Goal: Task Accomplishment & Management: Use online tool/utility

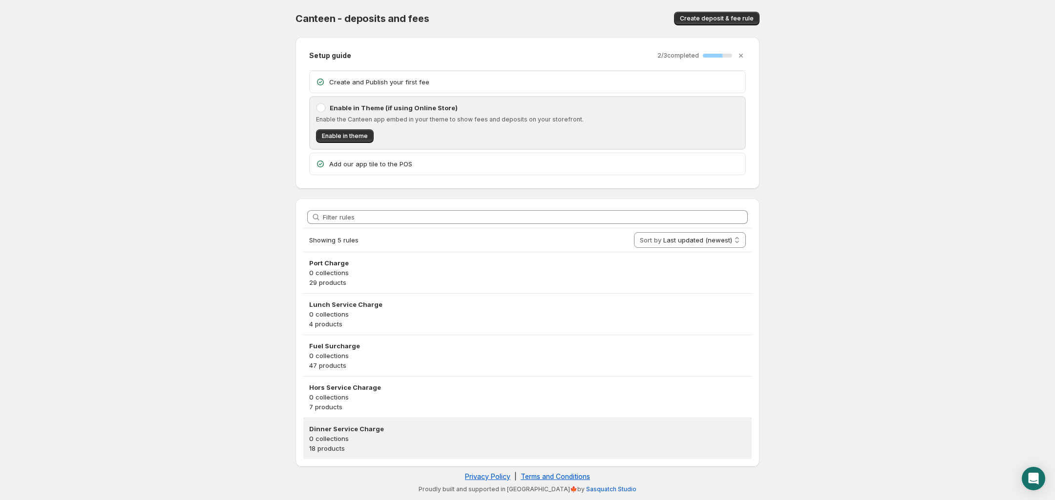
click at [395, 446] on p "18 products" at bounding box center [527, 449] width 437 height 10
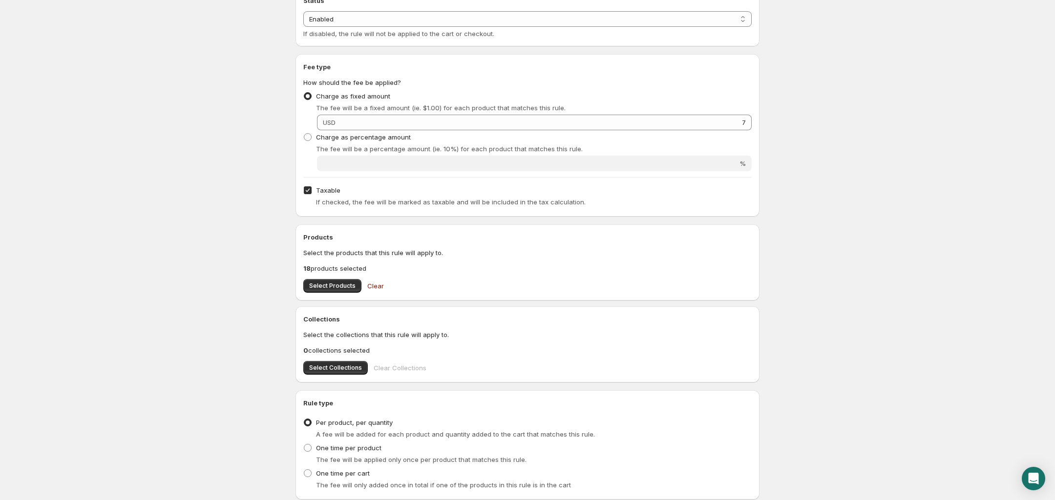
scroll to position [193, 0]
click at [307, 189] on input "Taxable" at bounding box center [308, 189] width 8 height 8
checkbox input "false"
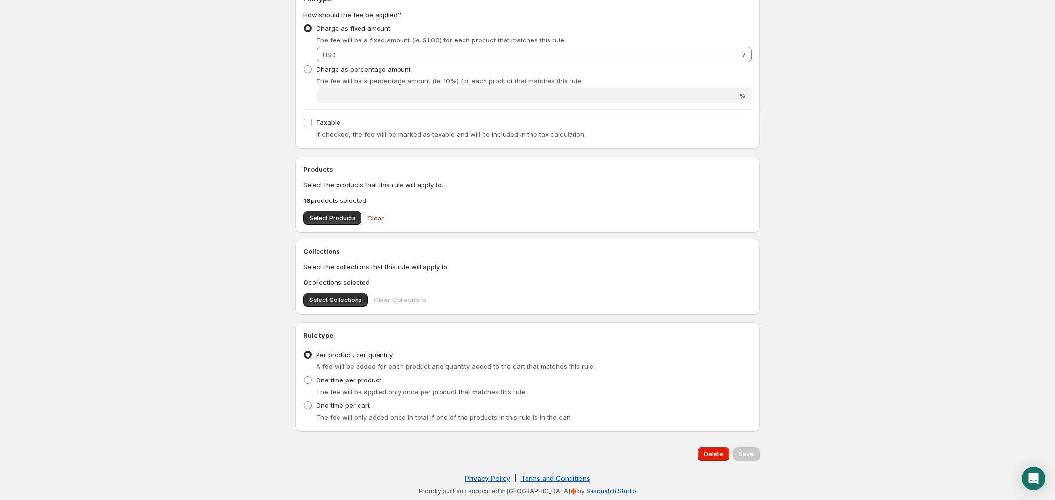
scroll to position [0, 0]
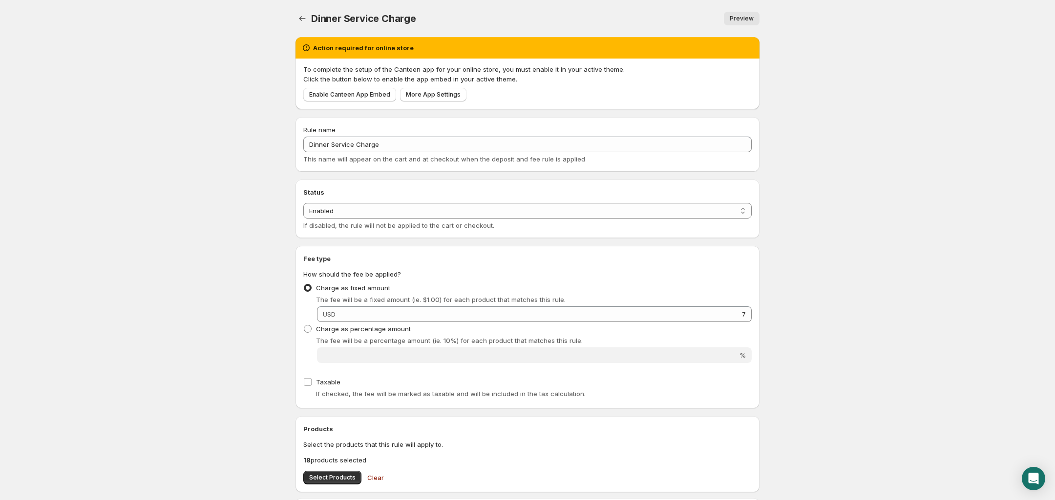
click at [156, 184] on body "Home Help Dinner Service Charge. This page is ready Dinner Service Charge Previ…" at bounding box center [527, 250] width 1055 height 500
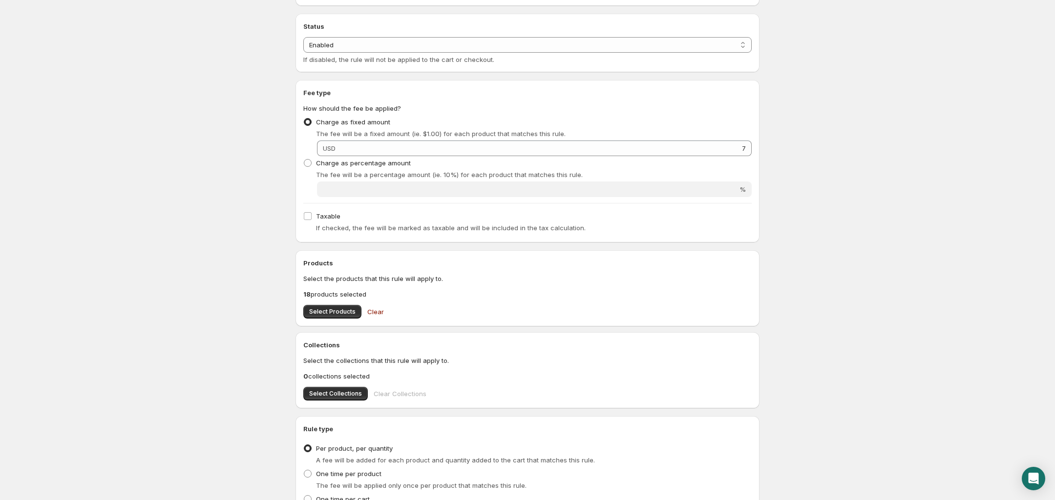
scroll to position [165, 0]
click at [309, 219] on input "Taxable" at bounding box center [308, 217] width 8 height 8
checkbox input "true"
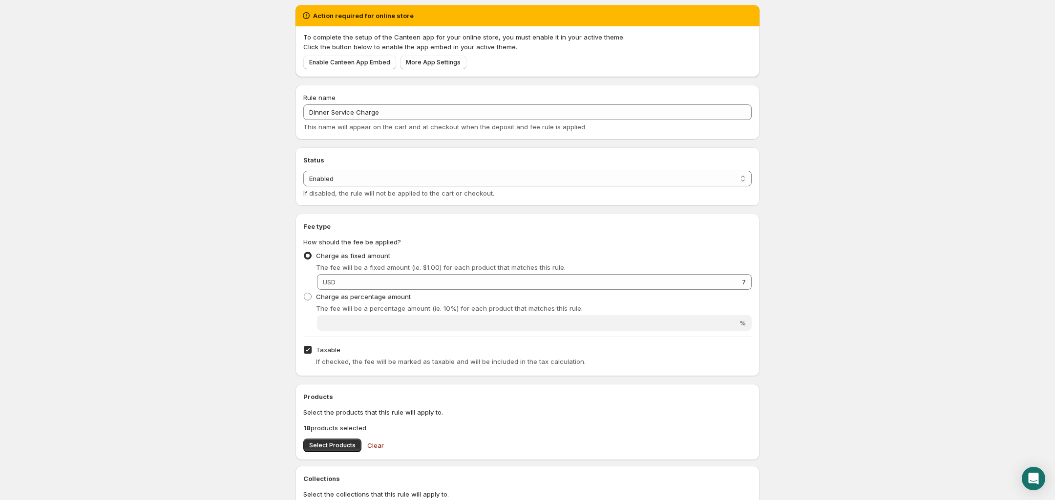
scroll to position [0, 0]
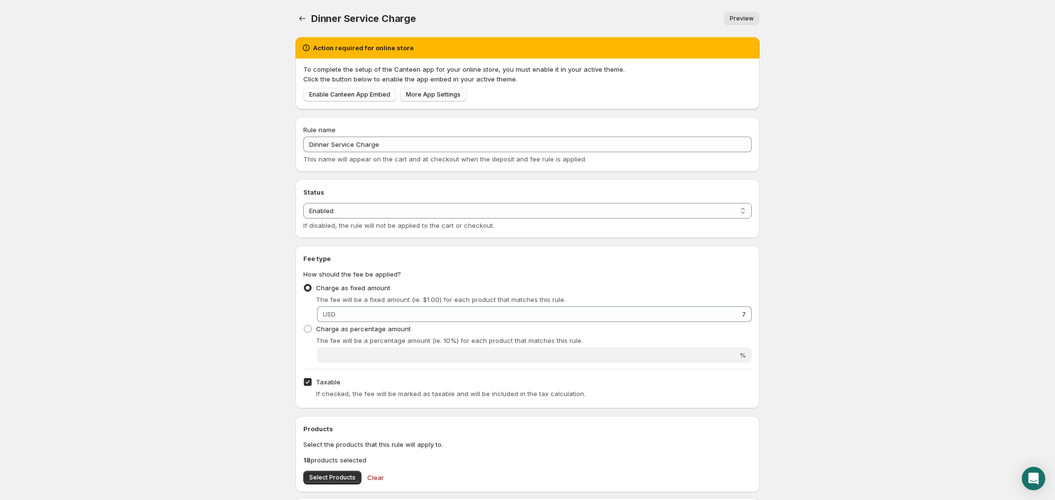
click at [595, 124] on div "Rule name Dinner Service Charge This name will appear on the cart and at checko…" at bounding box center [527, 144] width 464 height 55
click at [831, 200] on body "Home Help Dinner Service Charge. This page is ready Dinner Service Charge Previ…" at bounding box center [527, 250] width 1055 height 500
click at [177, 232] on body "Home Help Dinner Service Charge. This page is ready Dinner Service Charge Previ…" at bounding box center [527, 250] width 1055 height 500
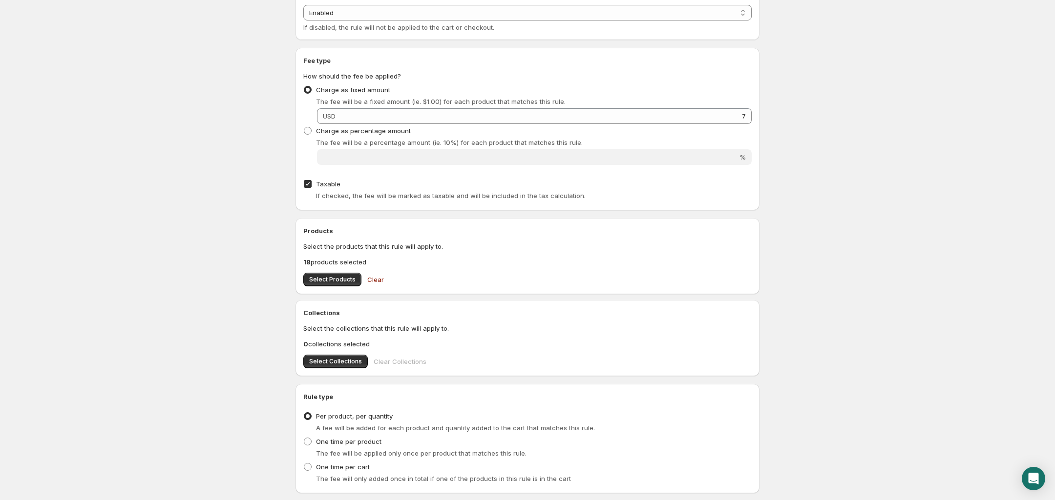
scroll to position [260, 0]
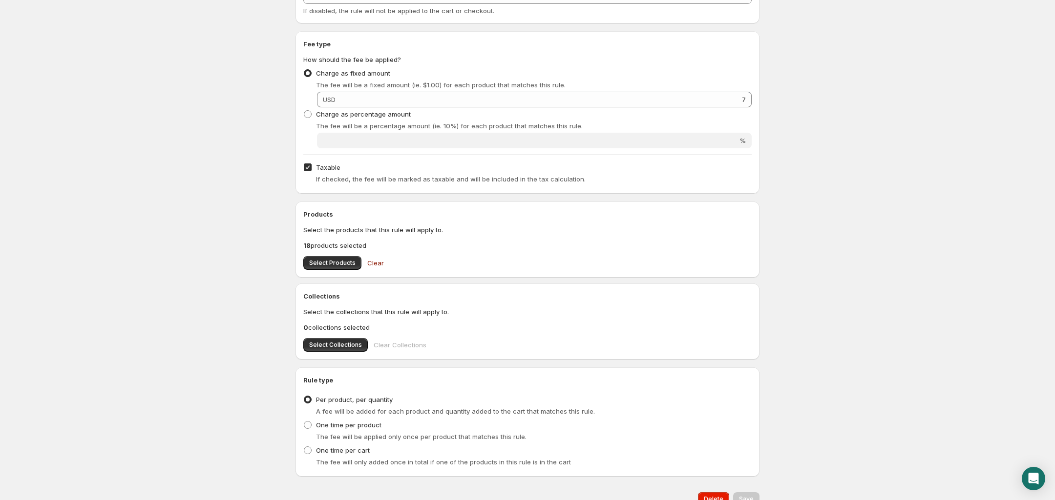
scroll to position [0, 0]
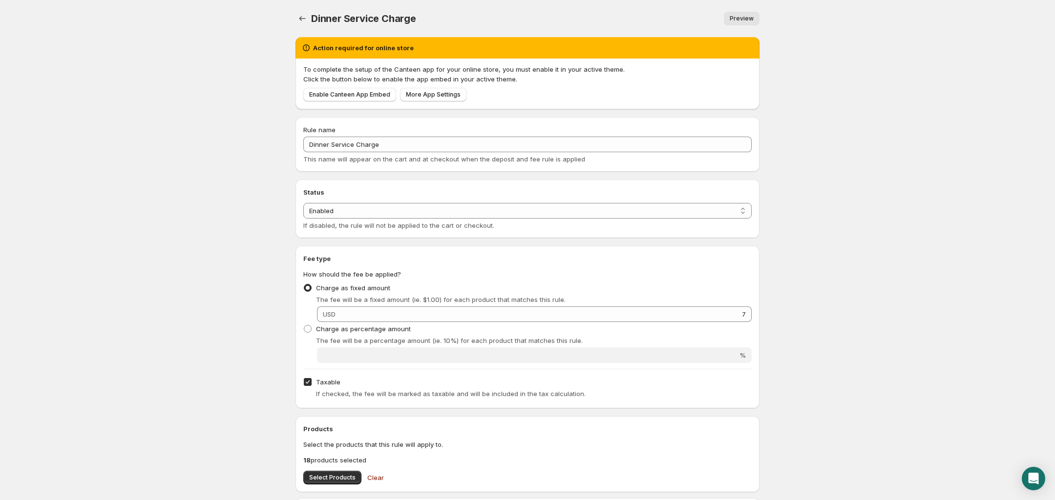
click at [180, 210] on body "Home Help Dinner Service Charge. This page is ready Dinner Service Charge Previ…" at bounding box center [527, 250] width 1055 height 500
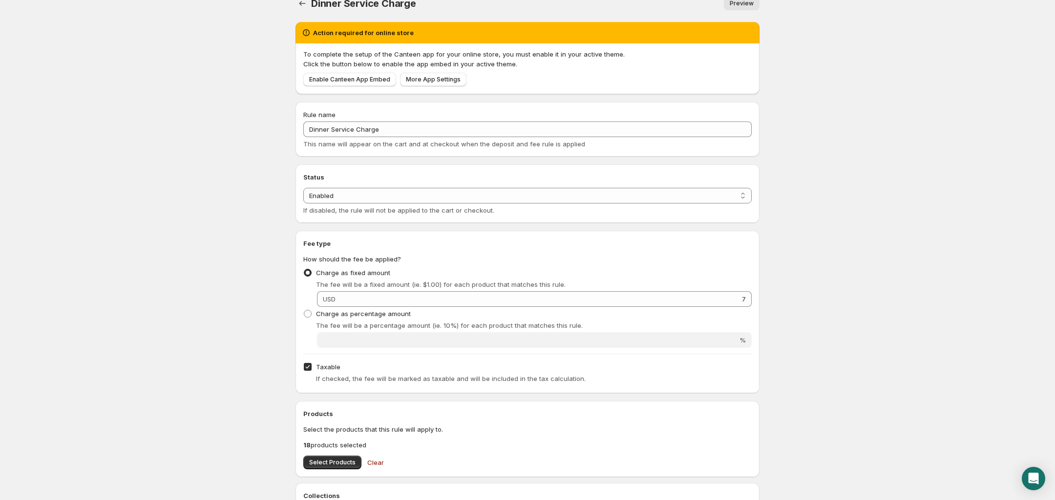
scroll to position [0, 0]
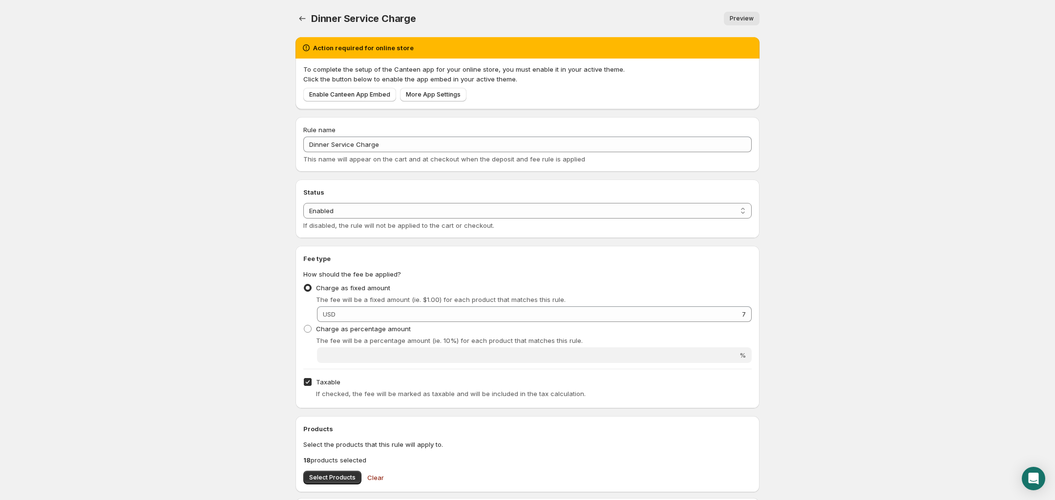
click at [888, 195] on body "Home Help Dinner Service Charge. This page is ready Dinner Service Charge Previ…" at bounding box center [527, 250] width 1055 height 500
click at [740, 20] on span "Preview" at bounding box center [741, 19] width 24 height 8
click at [300, 17] on icon "Settings" at bounding box center [302, 18] width 6 height 5
